Goal: Browse casually: Explore the website without a specific task or goal

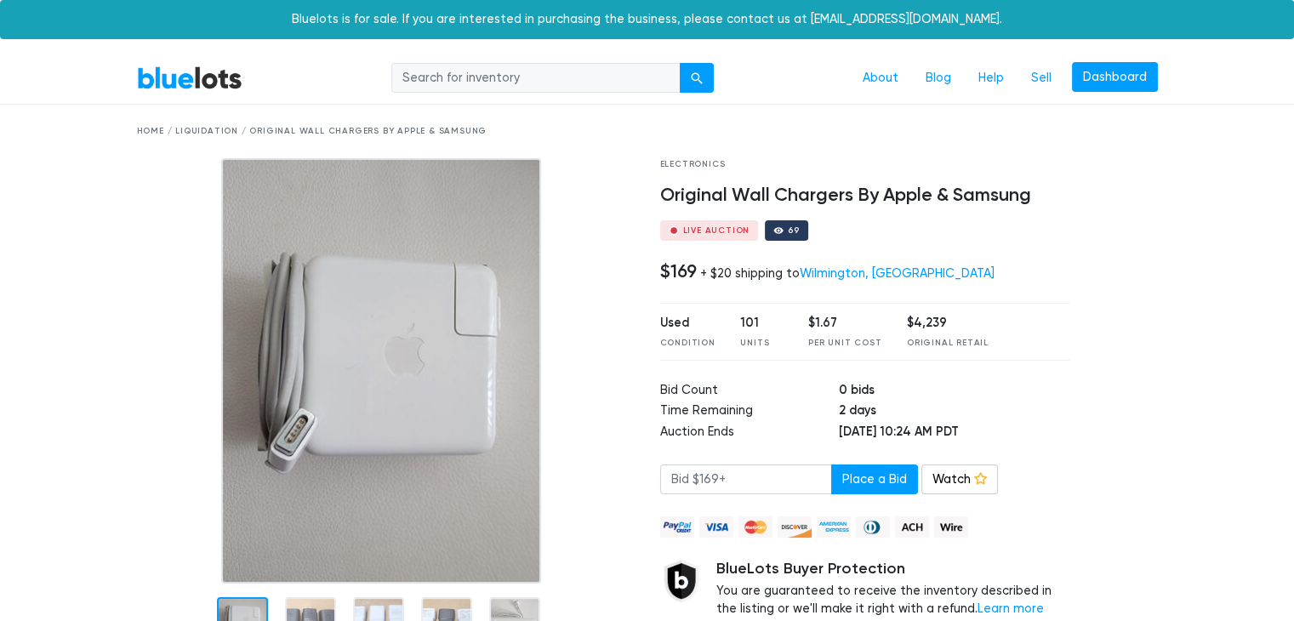
click at [196, 77] on link "BlueLots" at bounding box center [189, 77] width 105 height 25
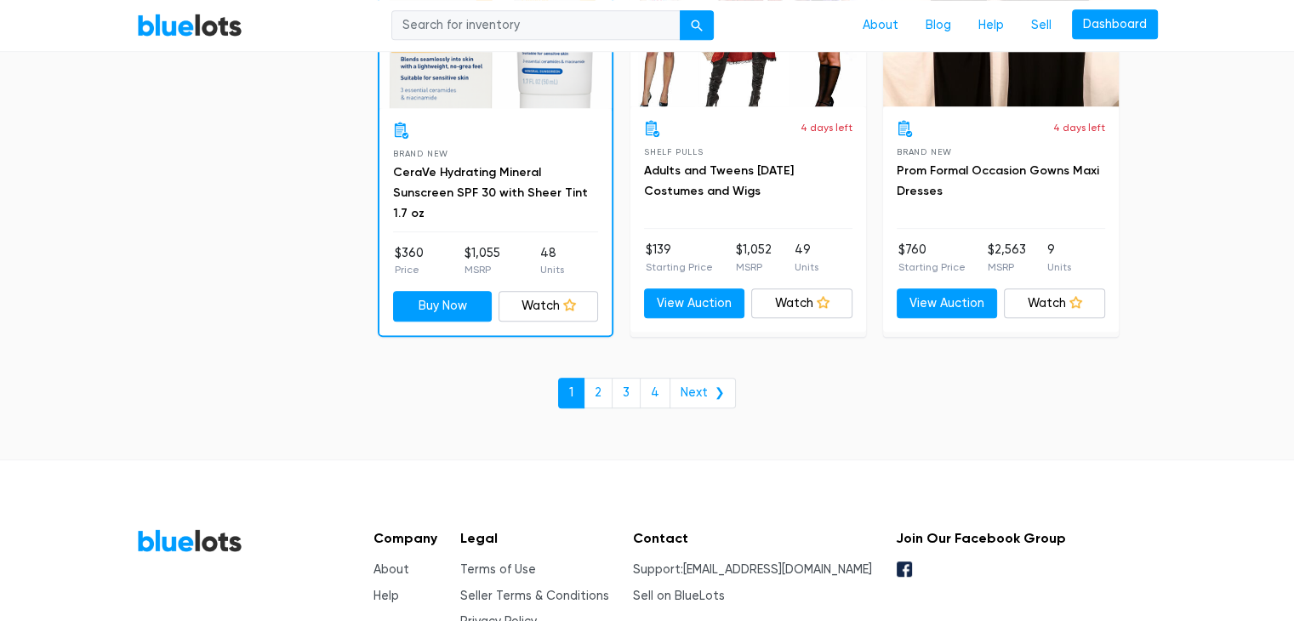
scroll to position [7400, 0]
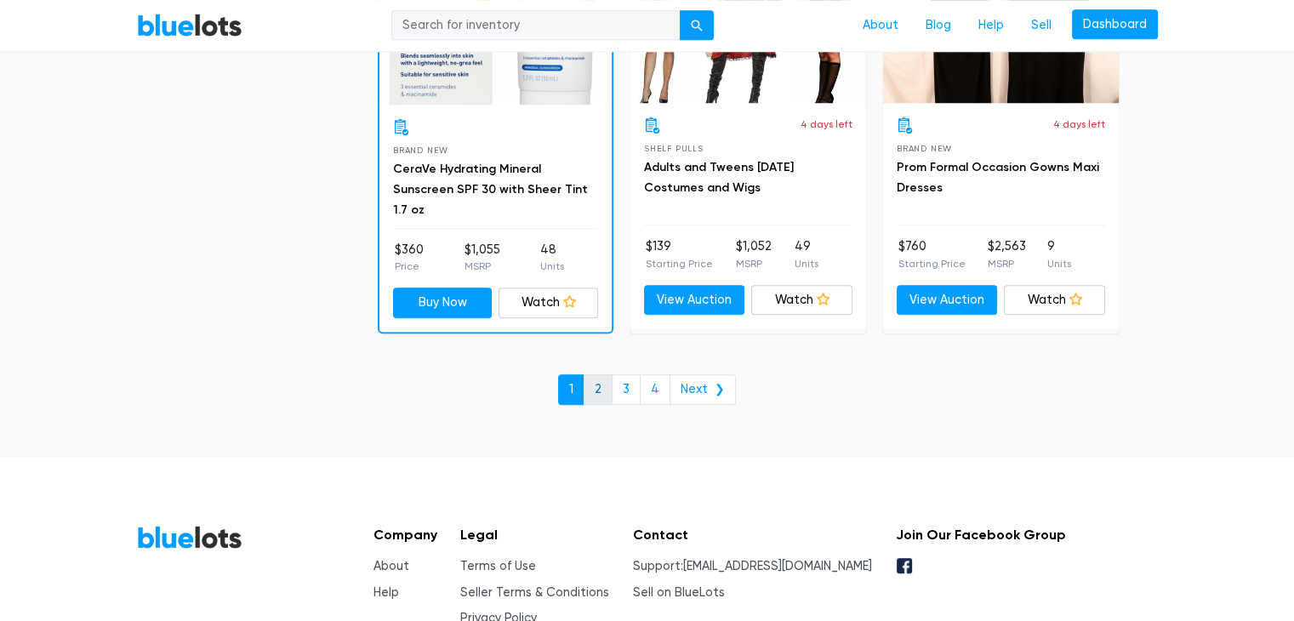
click at [605, 378] on link "2" at bounding box center [597, 389] width 29 height 31
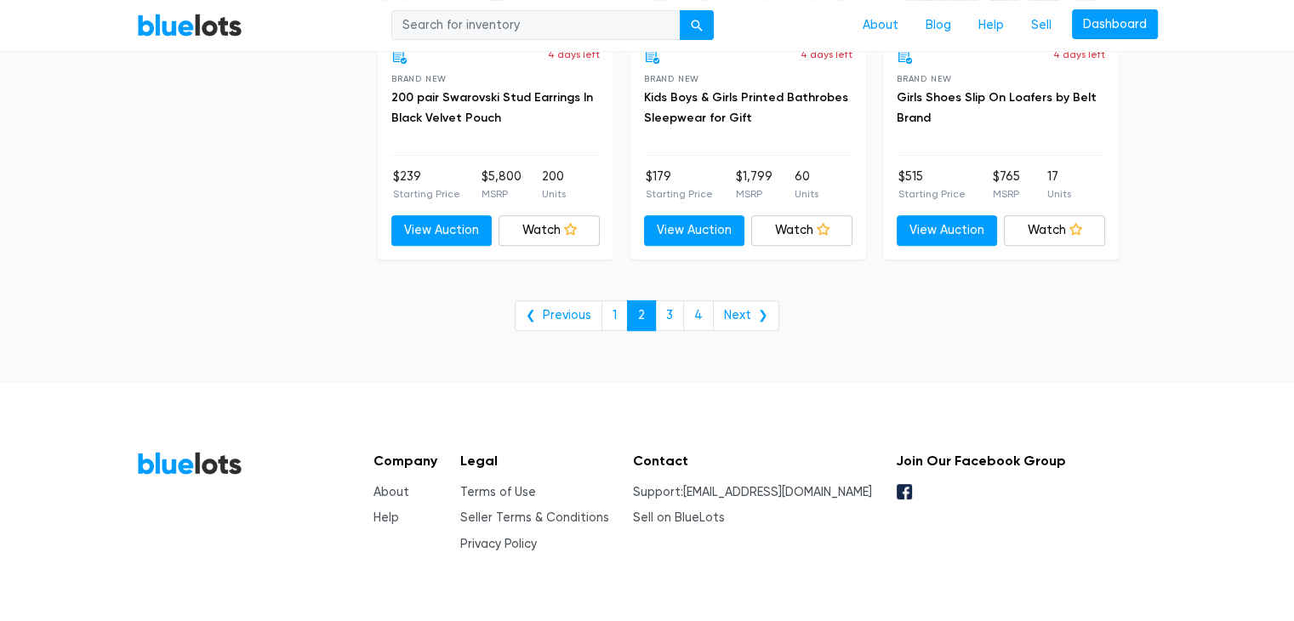
scroll to position [7099, 0]
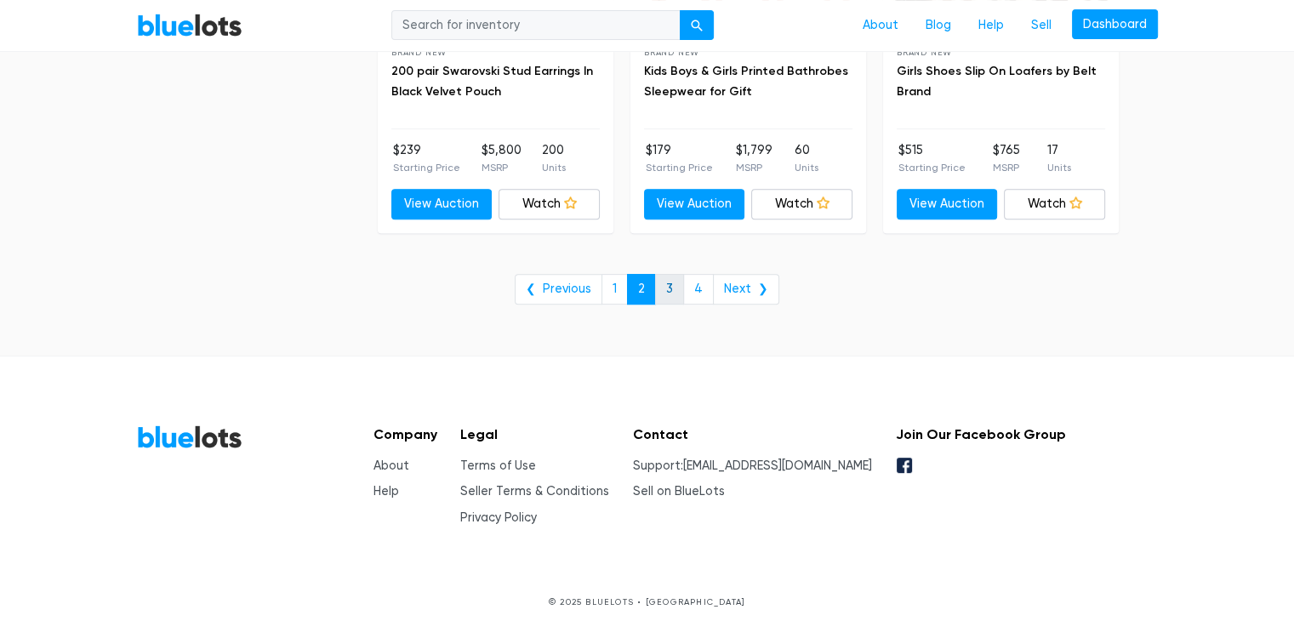
click at [677, 277] on link "3" at bounding box center [669, 289] width 29 height 31
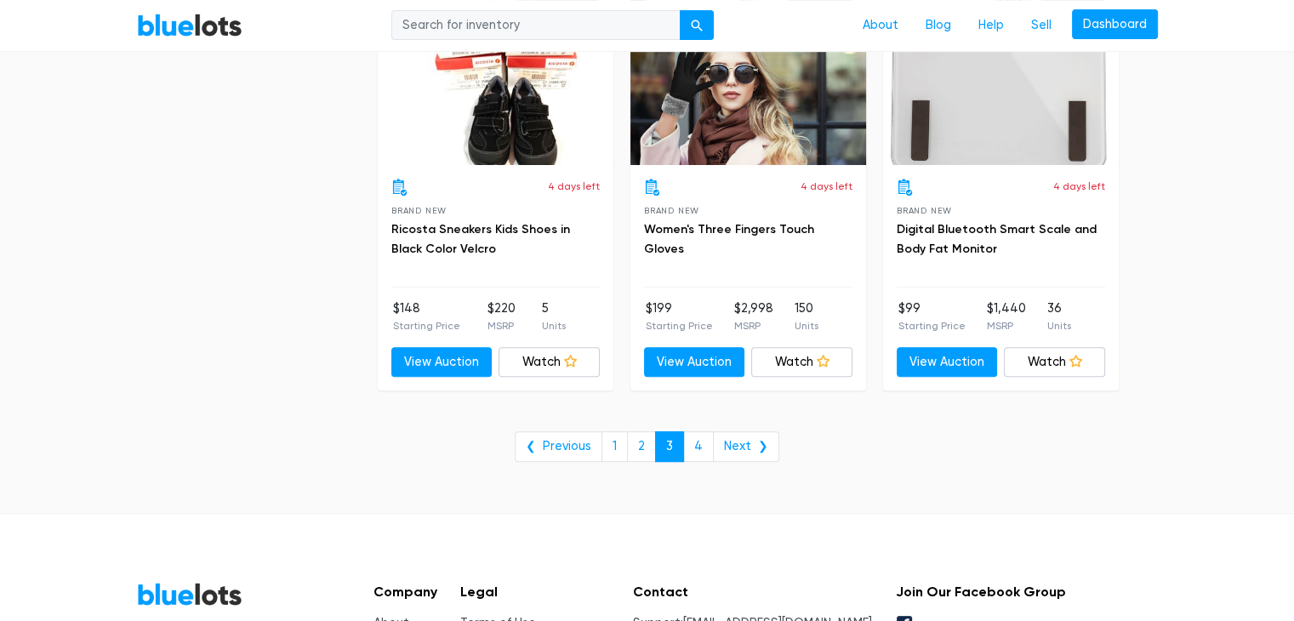
scroll to position [6974, 0]
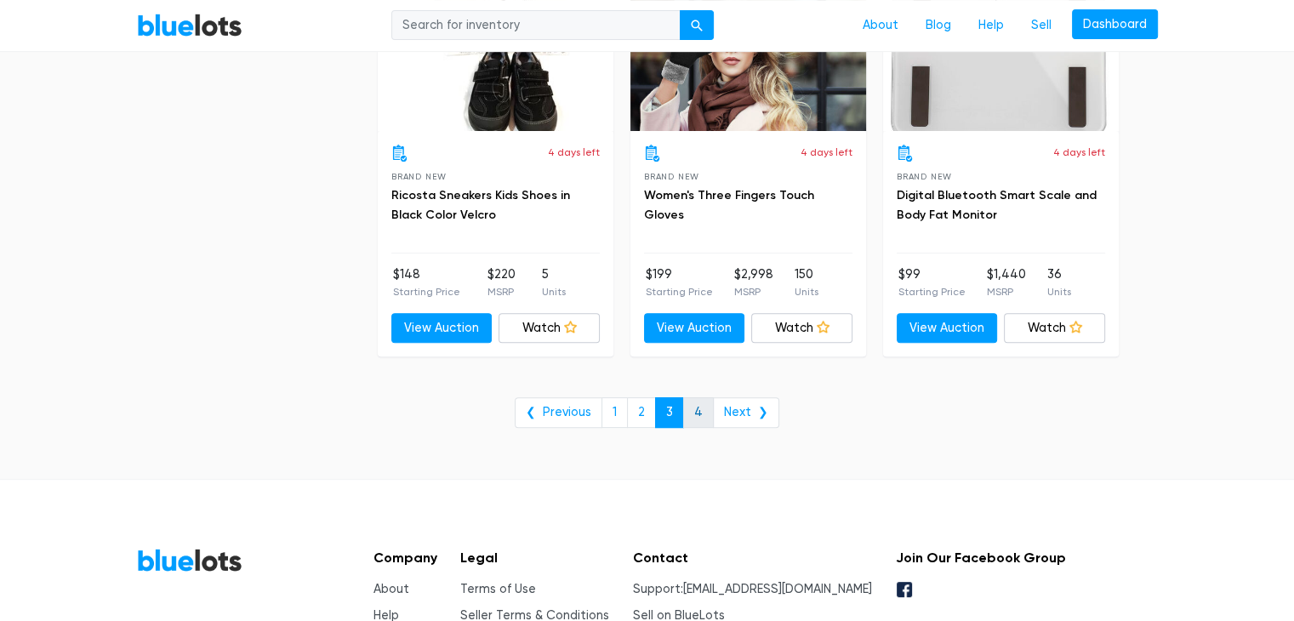
click at [695, 402] on link "4" at bounding box center [698, 412] width 31 height 31
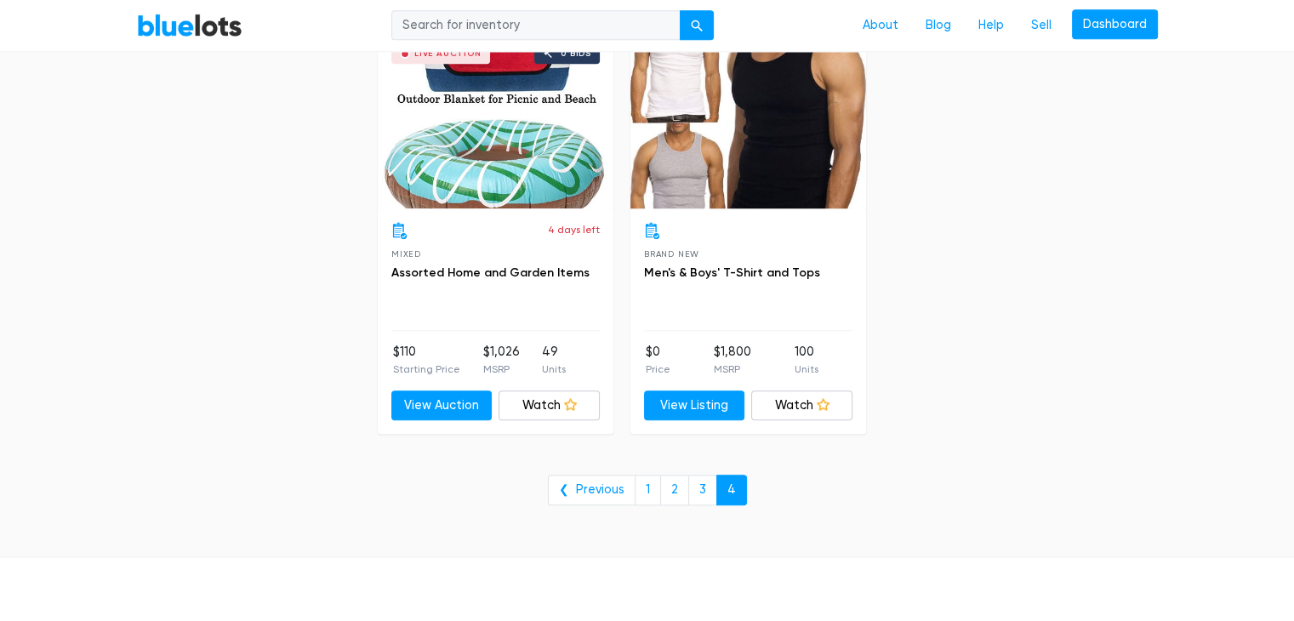
scroll to position [1956, 0]
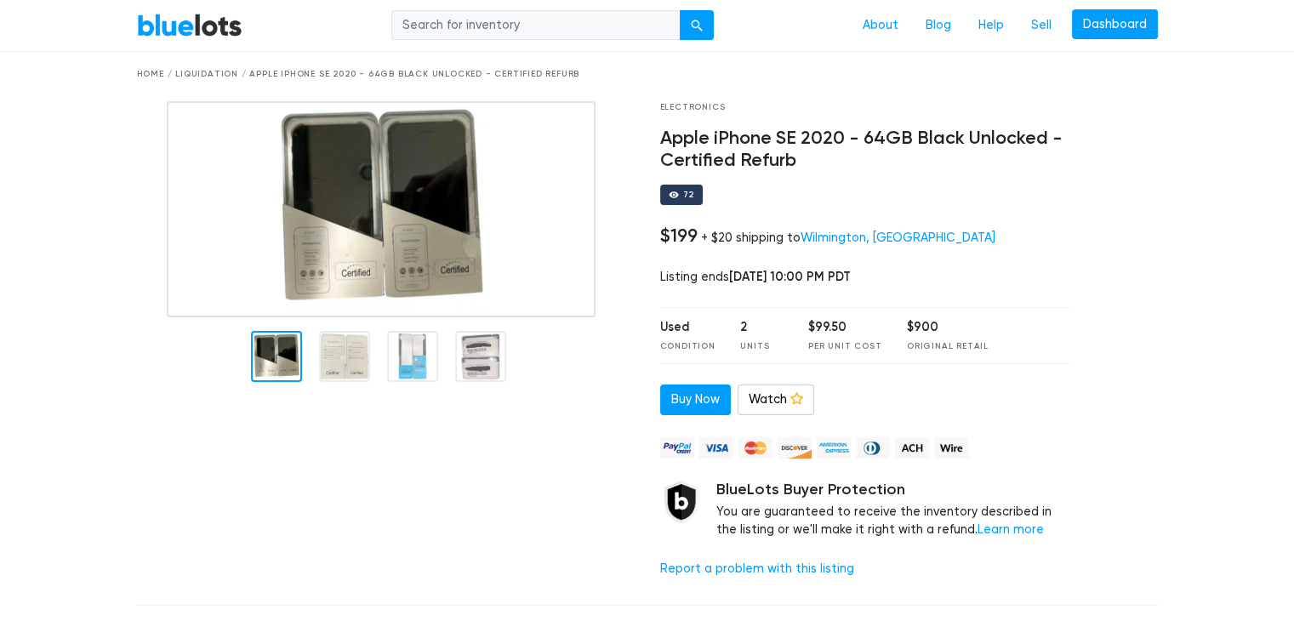
scroll to position [85, 0]
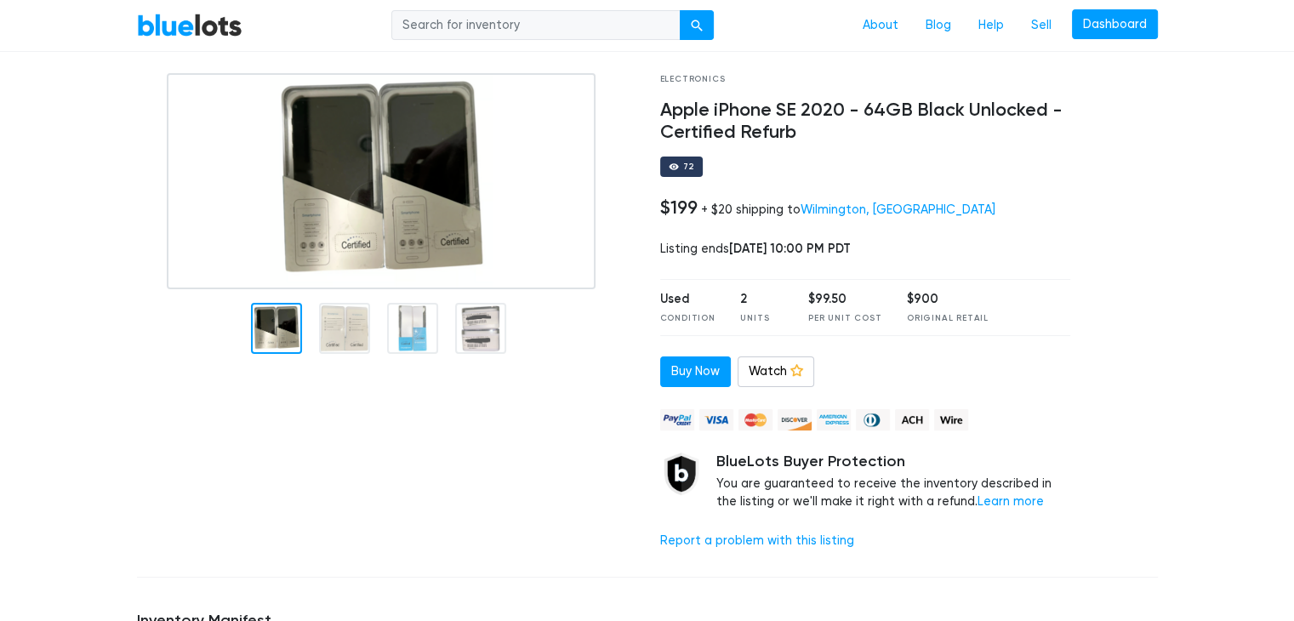
click at [444, 228] on img at bounding box center [381, 181] width 429 height 216
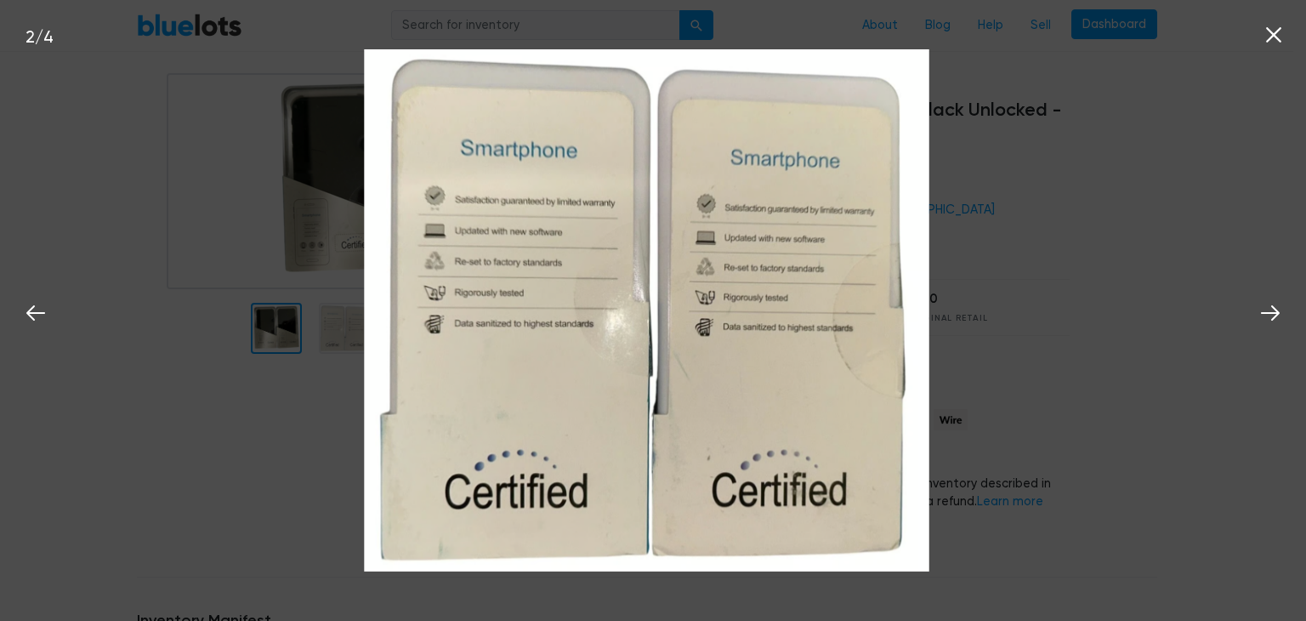
click at [1085, 229] on img at bounding box center [646, 310] width 1045 height 522
click at [1277, 35] on icon at bounding box center [1274, 35] width 26 height 26
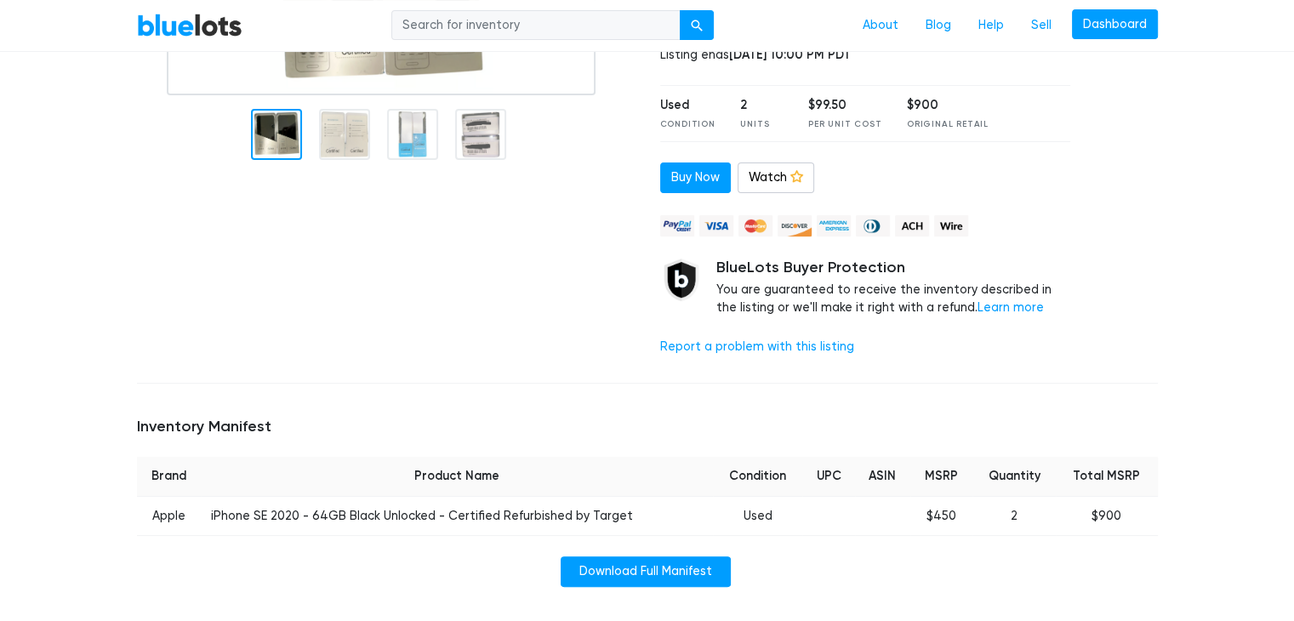
scroll to position [340, 0]
